Goal: Book appointment/travel/reservation

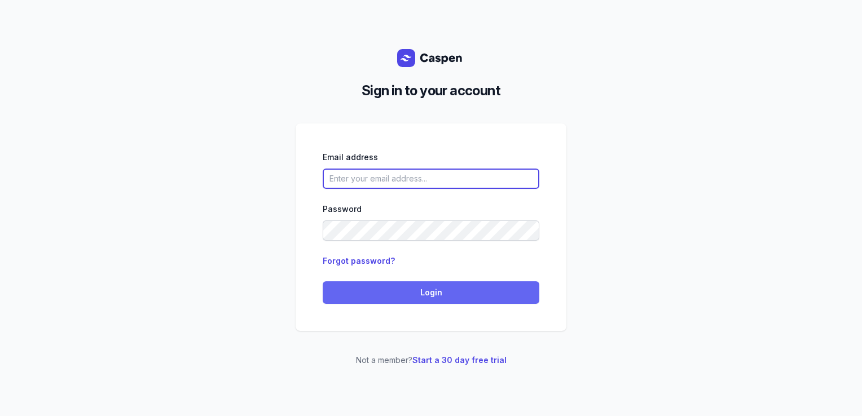
type input "courtney@courtneymaccounselling.com.au"
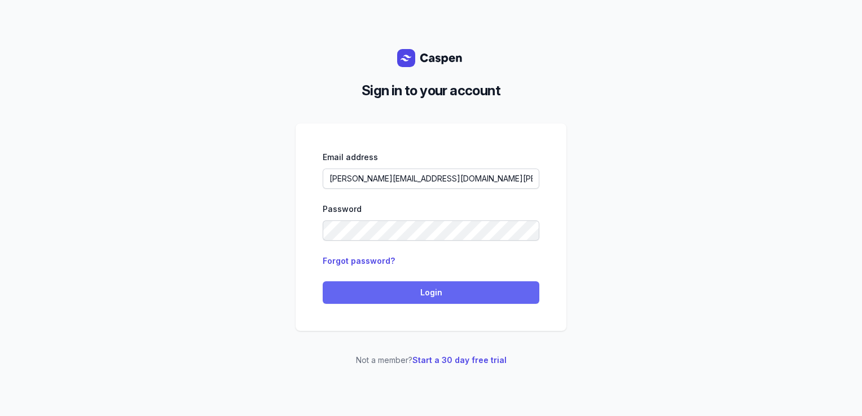
click at [391, 289] on span "Login" at bounding box center [430, 293] width 203 height 14
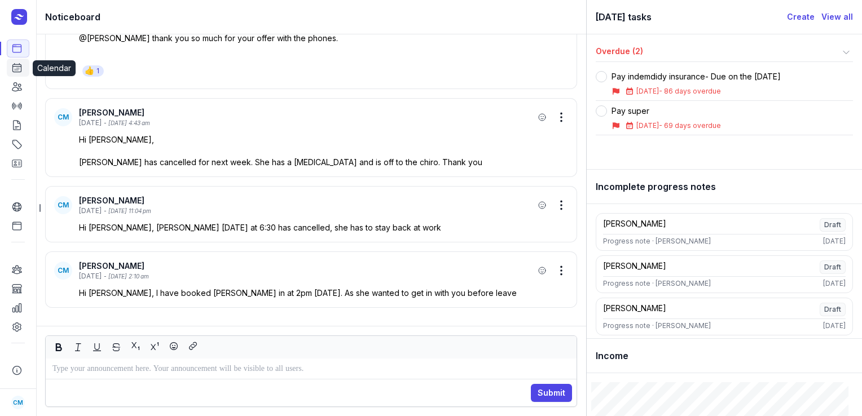
click at [20, 69] on icon at bounding box center [16, 67] width 11 height 11
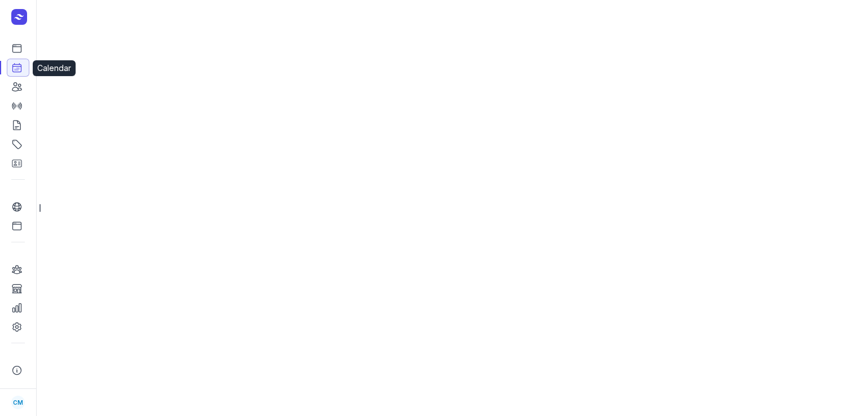
select select "week"
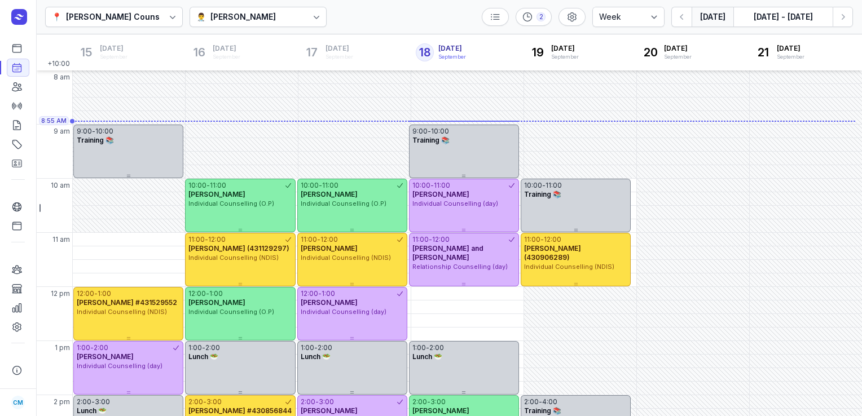
click at [300, 19] on div "👨‍⚕️ [PERSON_NAME]" at bounding box center [258, 17] width 138 height 20
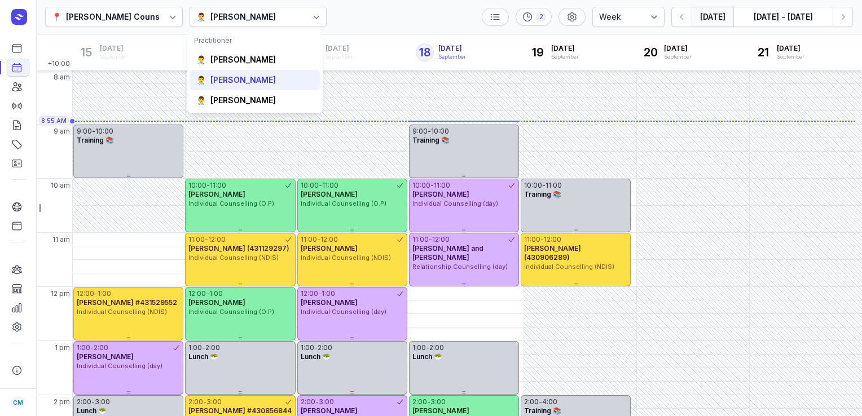
click at [222, 82] on div "[PERSON_NAME]" at bounding box center [242, 79] width 65 height 11
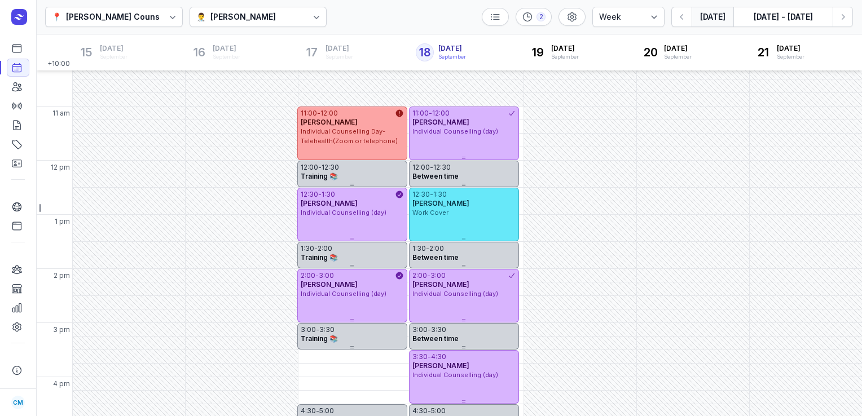
scroll to position [112, 0]
